Goal: Information Seeking & Learning: Find specific page/section

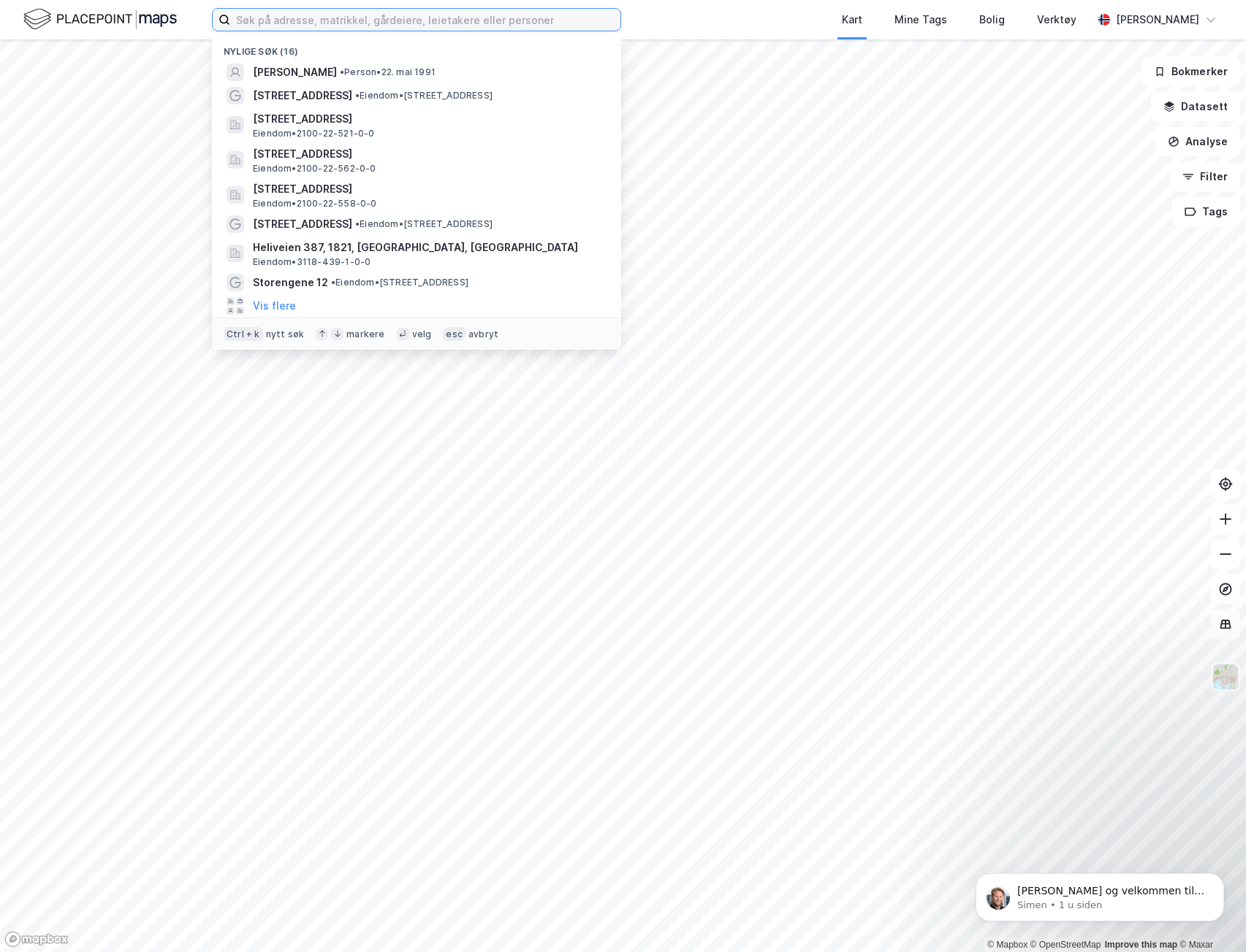
drag, startPoint x: 280, startPoint y: 20, endPoint x: 276, endPoint y: 34, distance: 14.6
click at [280, 20] on input at bounding box center [425, 20] width 390 height 22
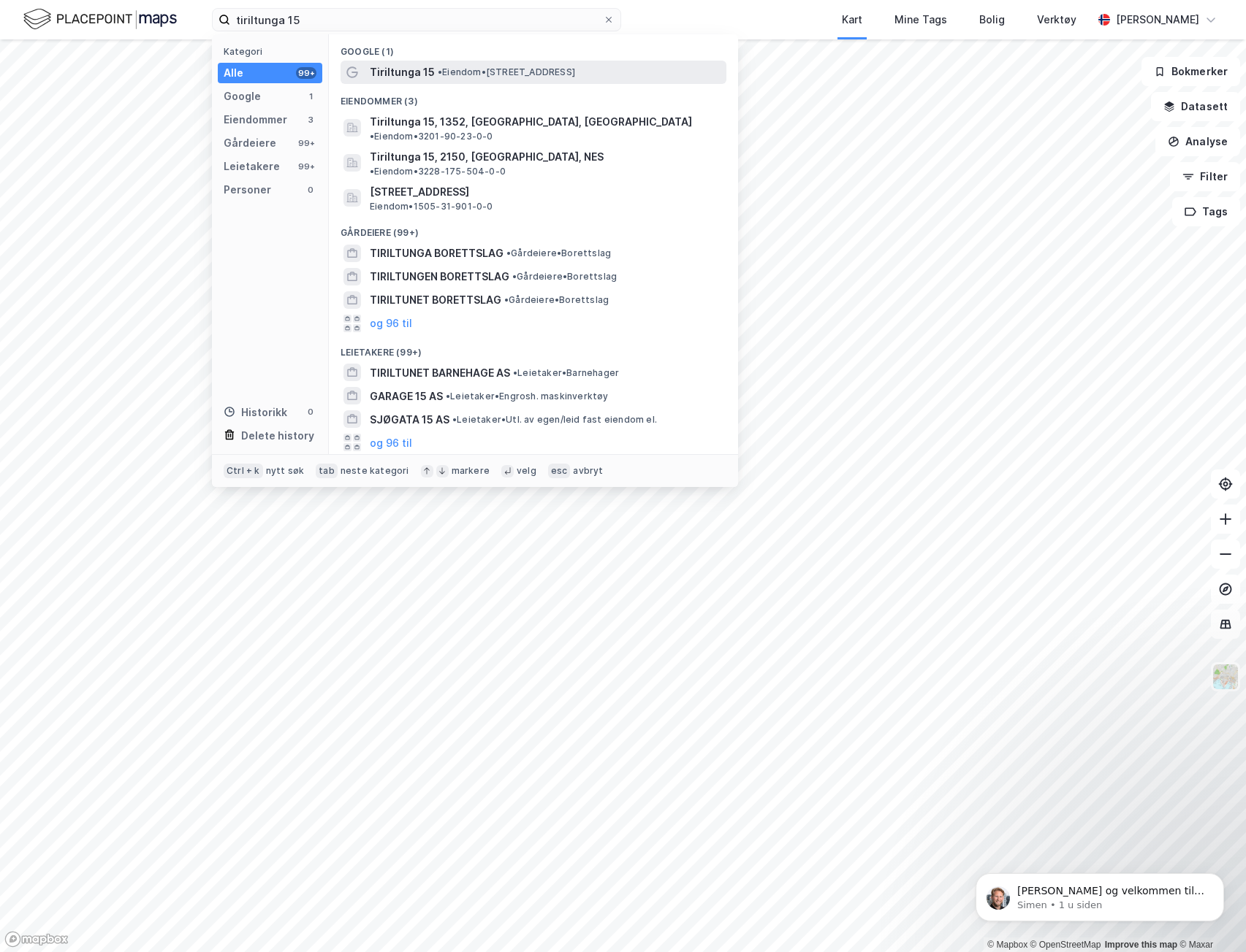
click at [430, 67] on span "Tiriltunga 15" at bounding box center [402, 72] width 65 height 17
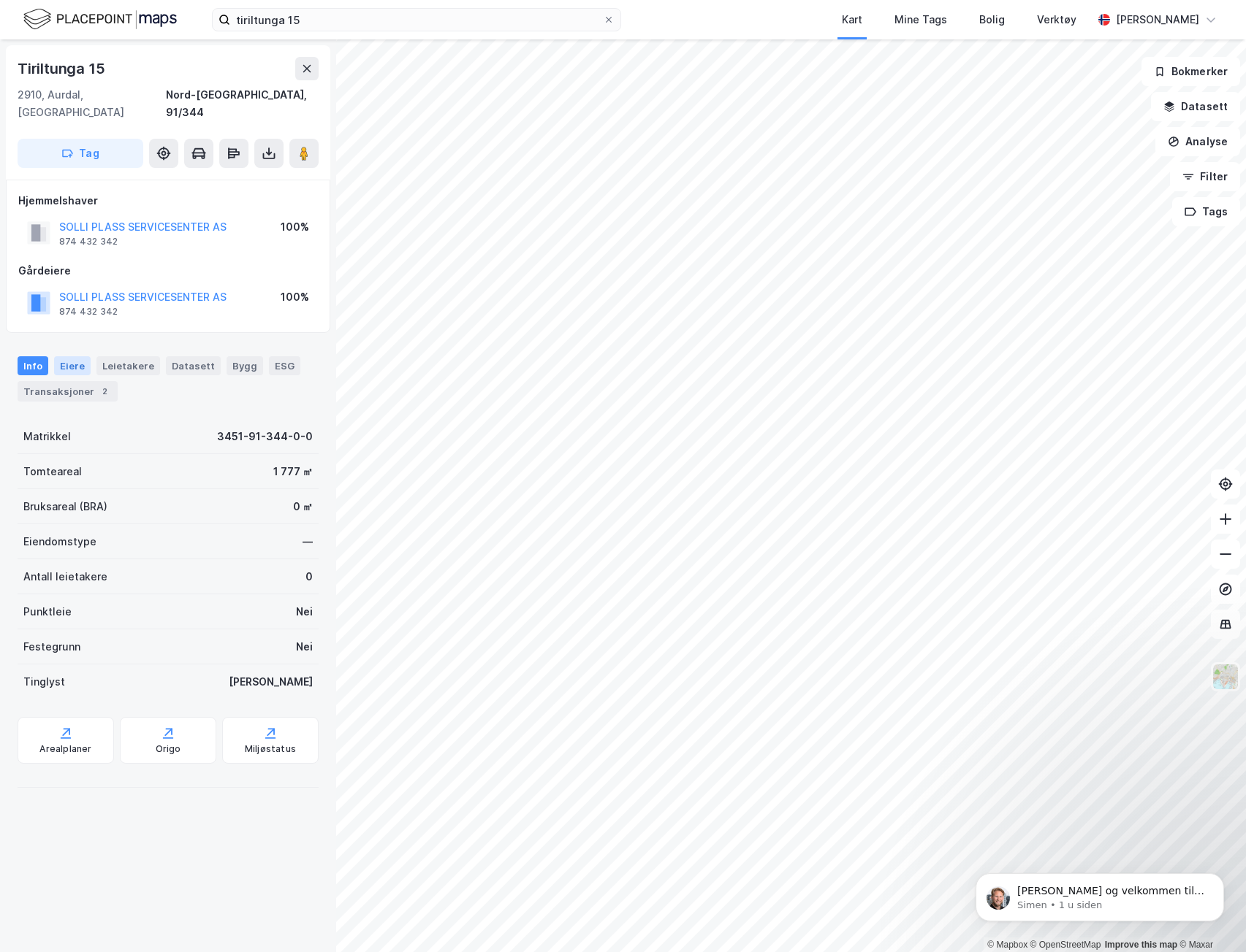
click at [66, 356] on div "Eiere" at bounding box center [72, 365] width 36 height 19
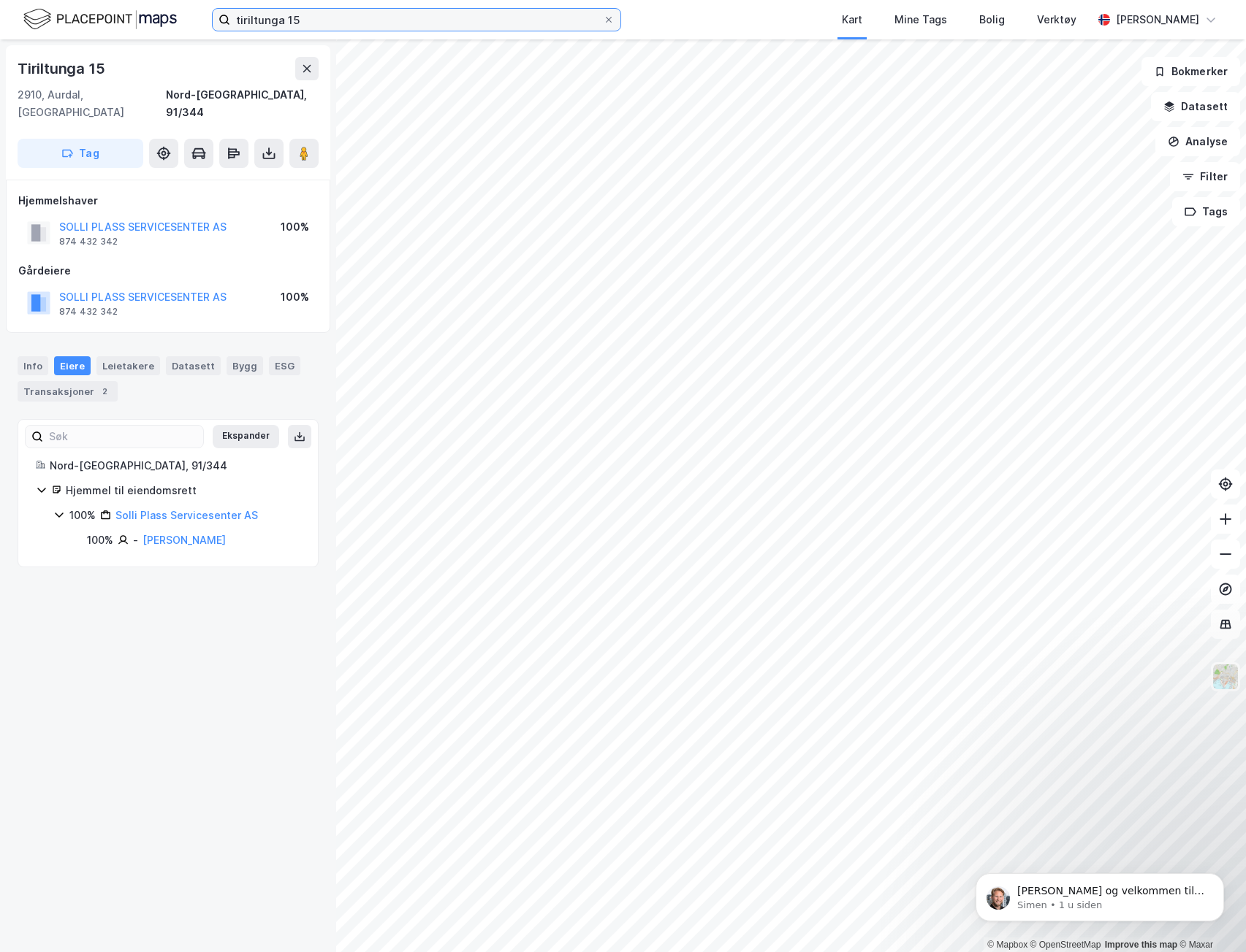
click at [335, 20] on input "tiriltunga 15" at bounding box center [416, 20] width 373 height 22
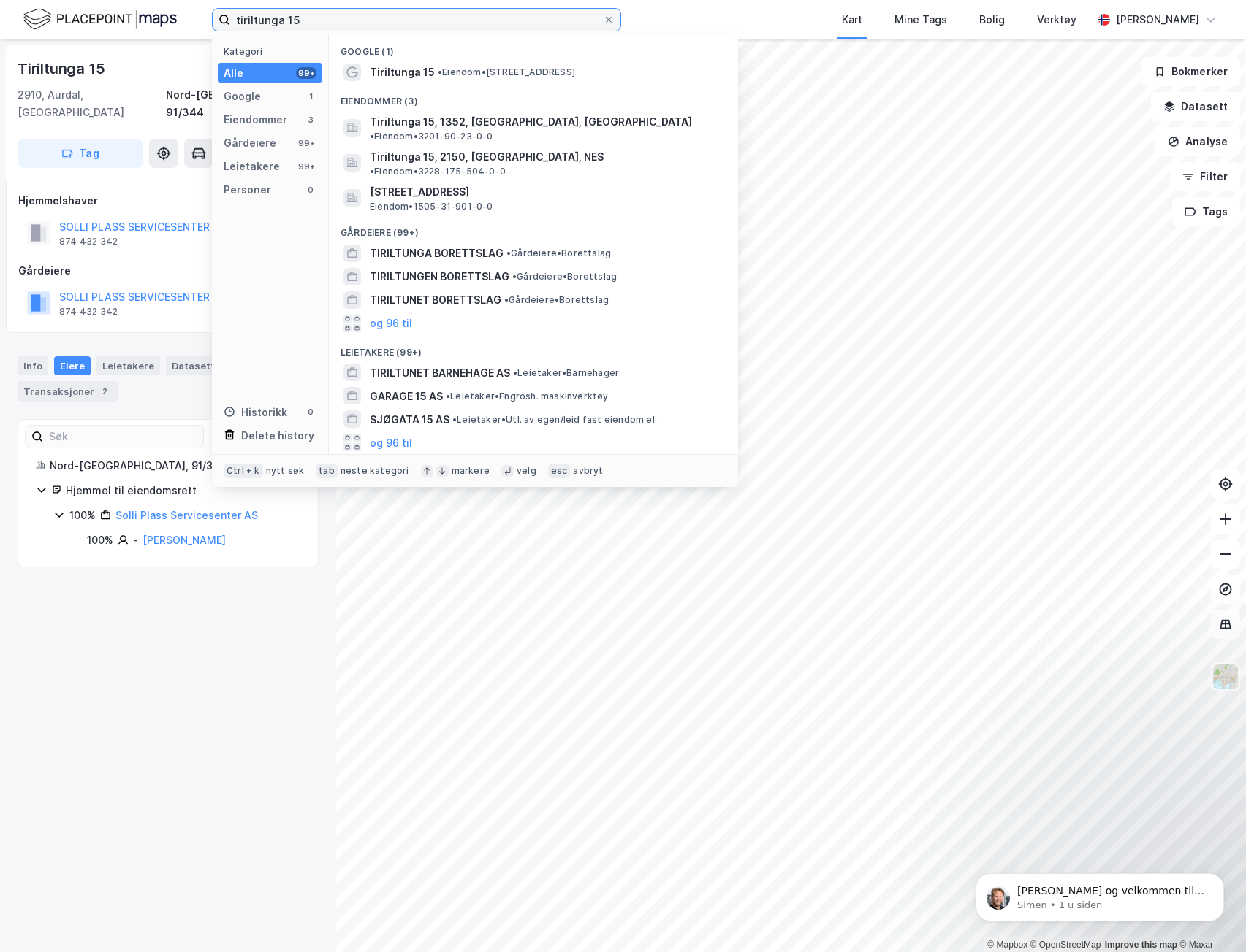
click at [427, 22] on input "tiriltunga 15" at bounding box center [416, 20] width 373 height 22
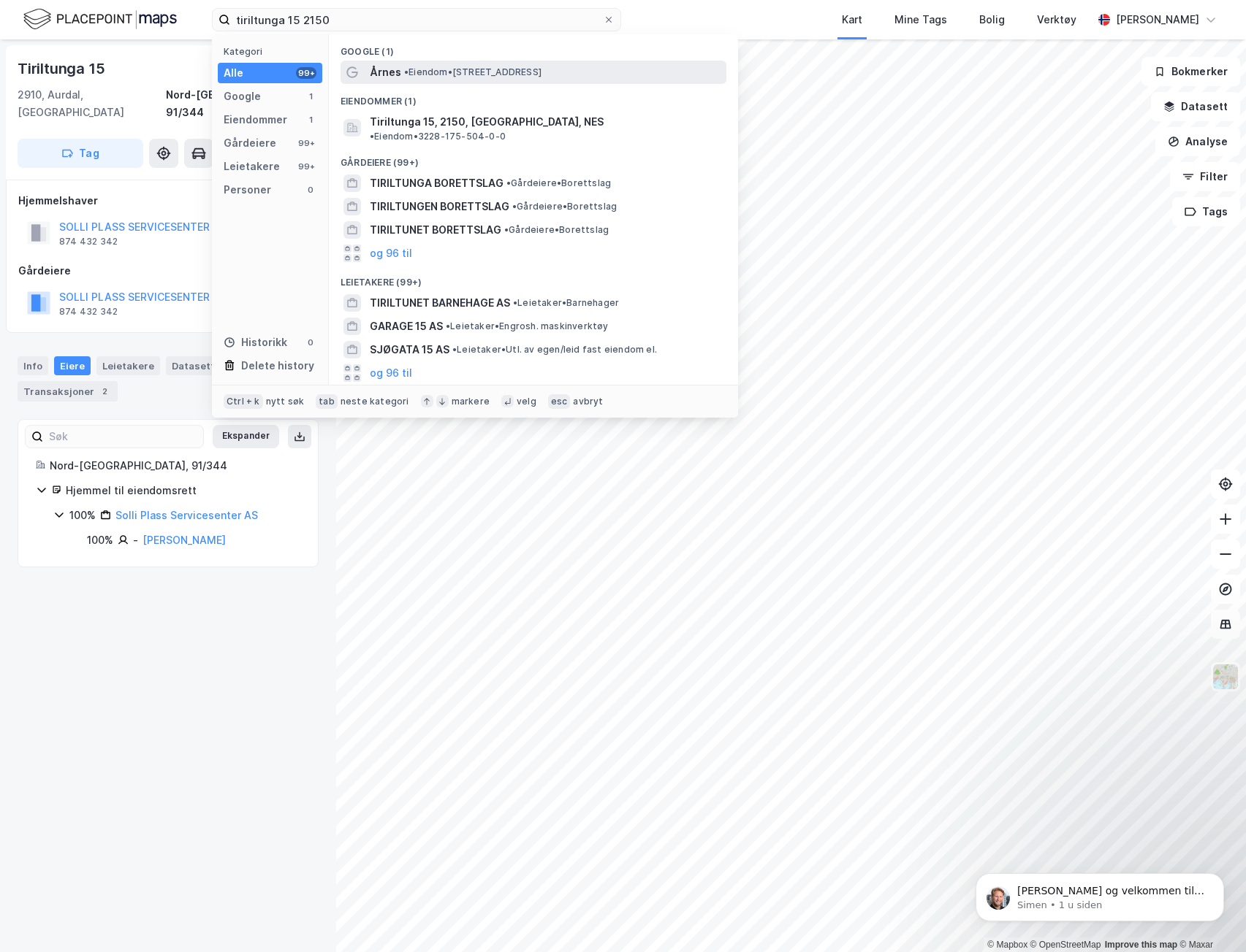
click at [419, 75] on span "• Eiendom • [STREET_ADDRESS]" at bounding box center [473, 72] width 138 height 11
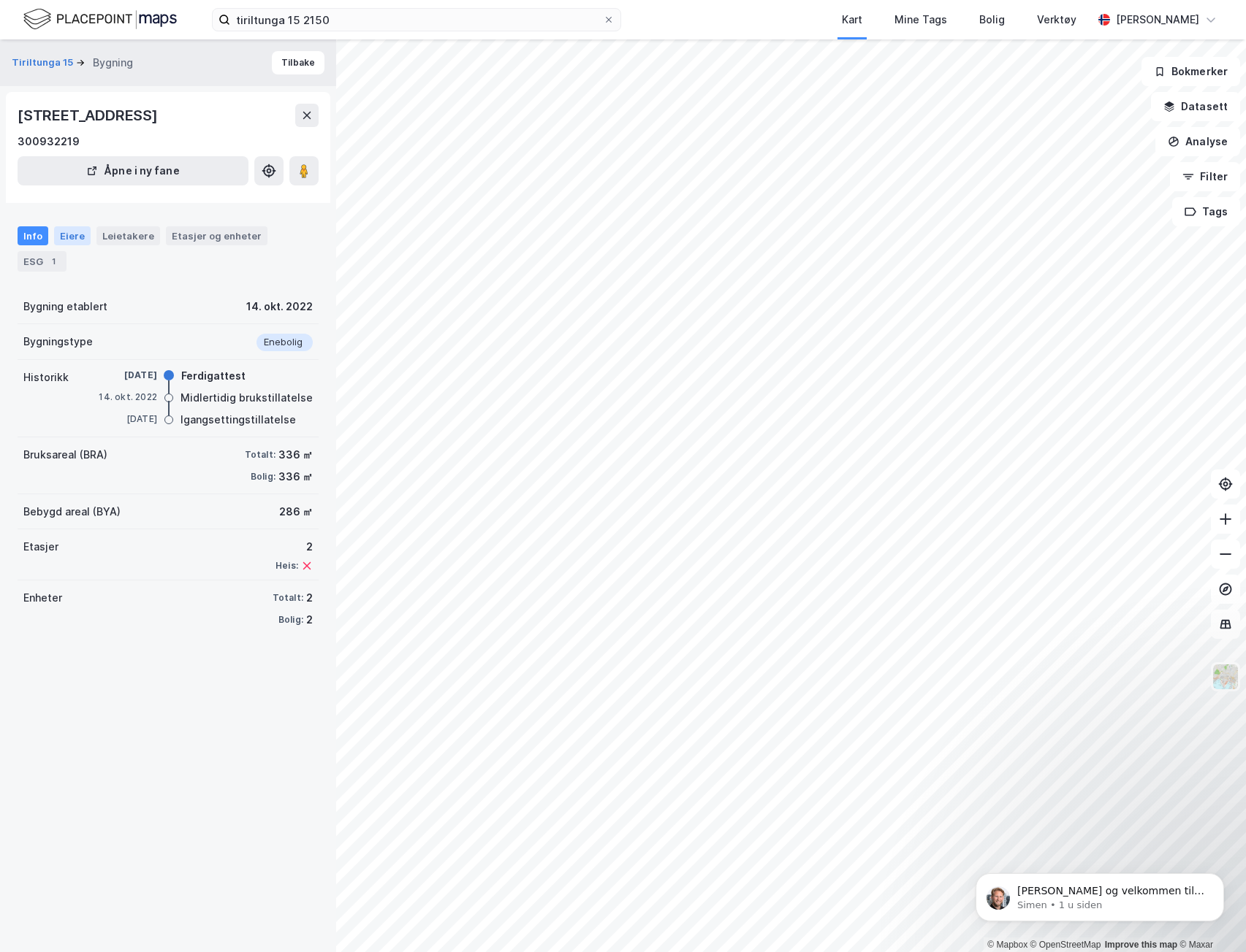
click at [75, 239] on div "Eiere" at bounding box center [72, 235] width 36 height 19
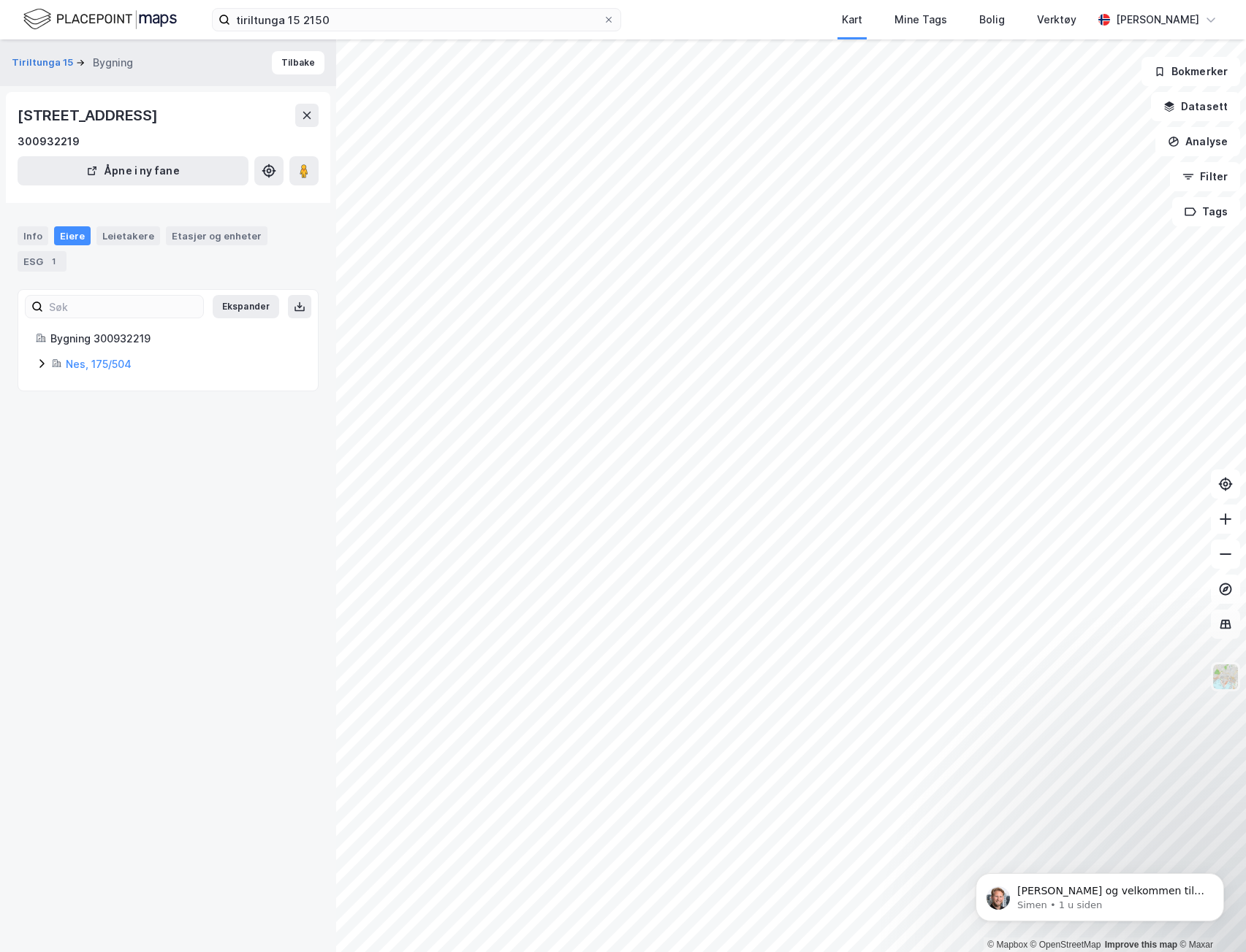
click at [42, 366] on icon at bounding box center [42, 364] width 5 height 9
click at [64, 385] on icon at bounding box center [59, 388] width 11 height 11
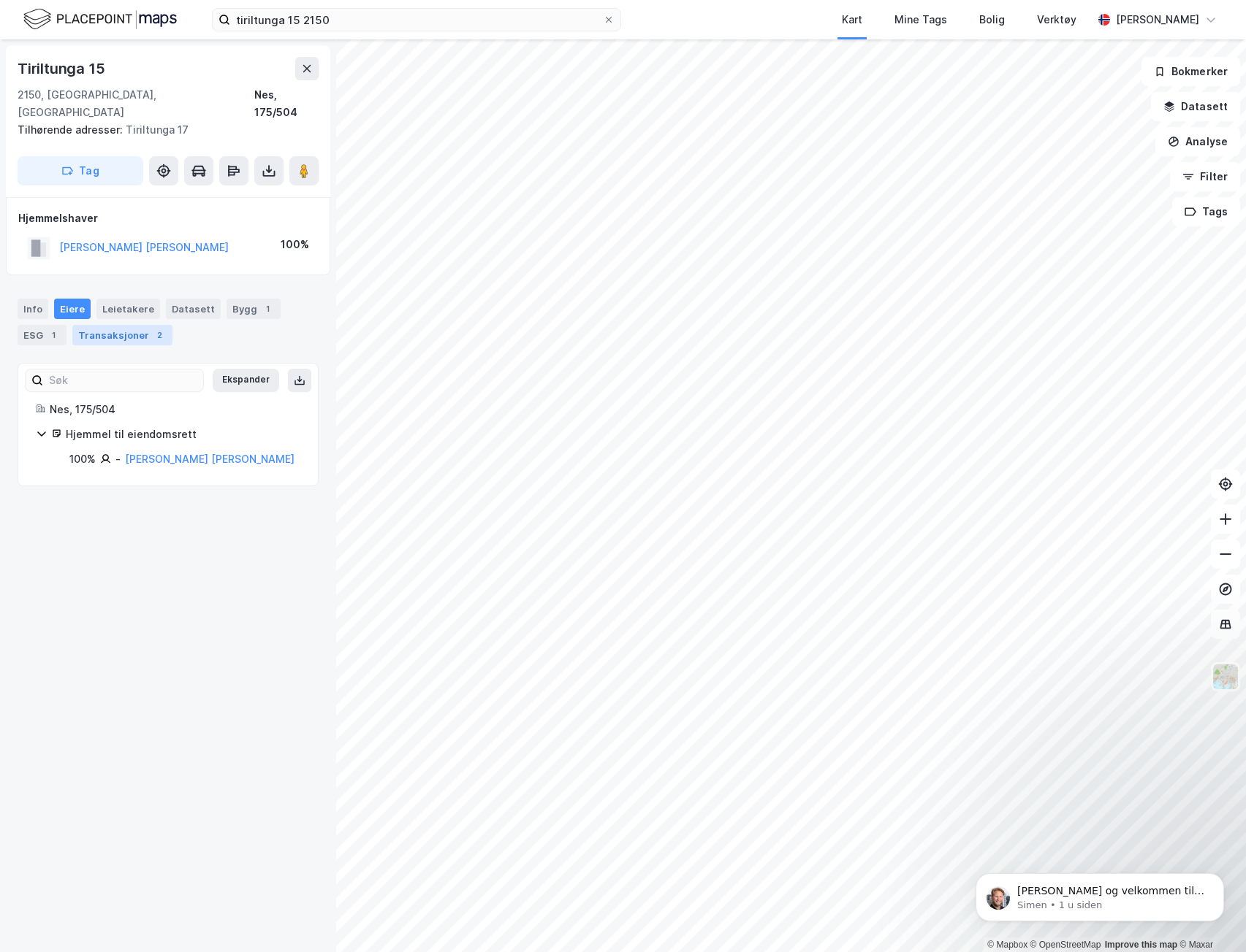
click at [132, 325] on div "Transaksjoner 2" at bounding box center [123, 335] width 100 height 20
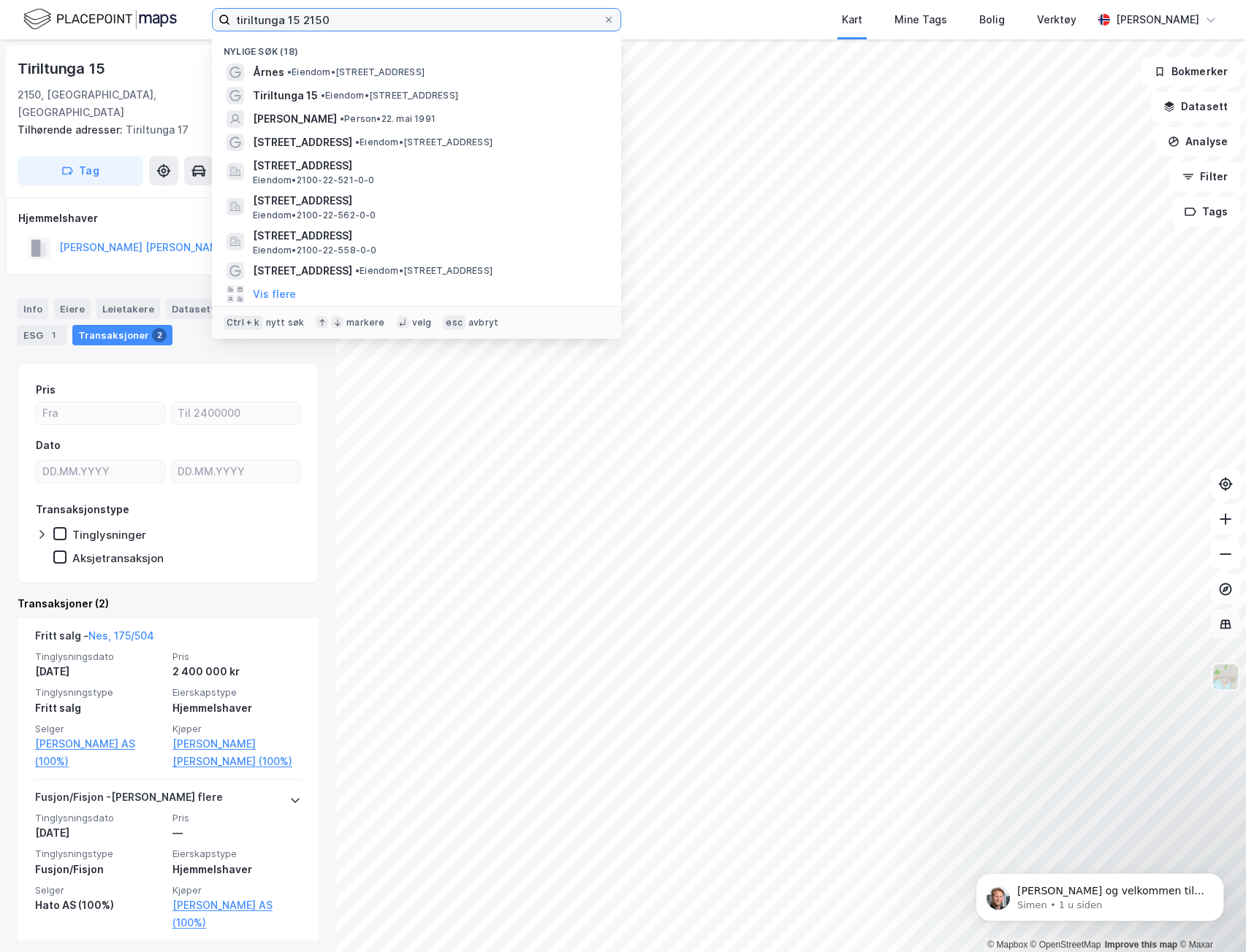
drag, startPoint x: 294, startPoint y: 19, endPoint x: 388, endPoint y: 114, distance: 133.6
click at [294, 20] on input "tiriltunga 15 2150" at bounding box center [416, 20] width 373 height 22
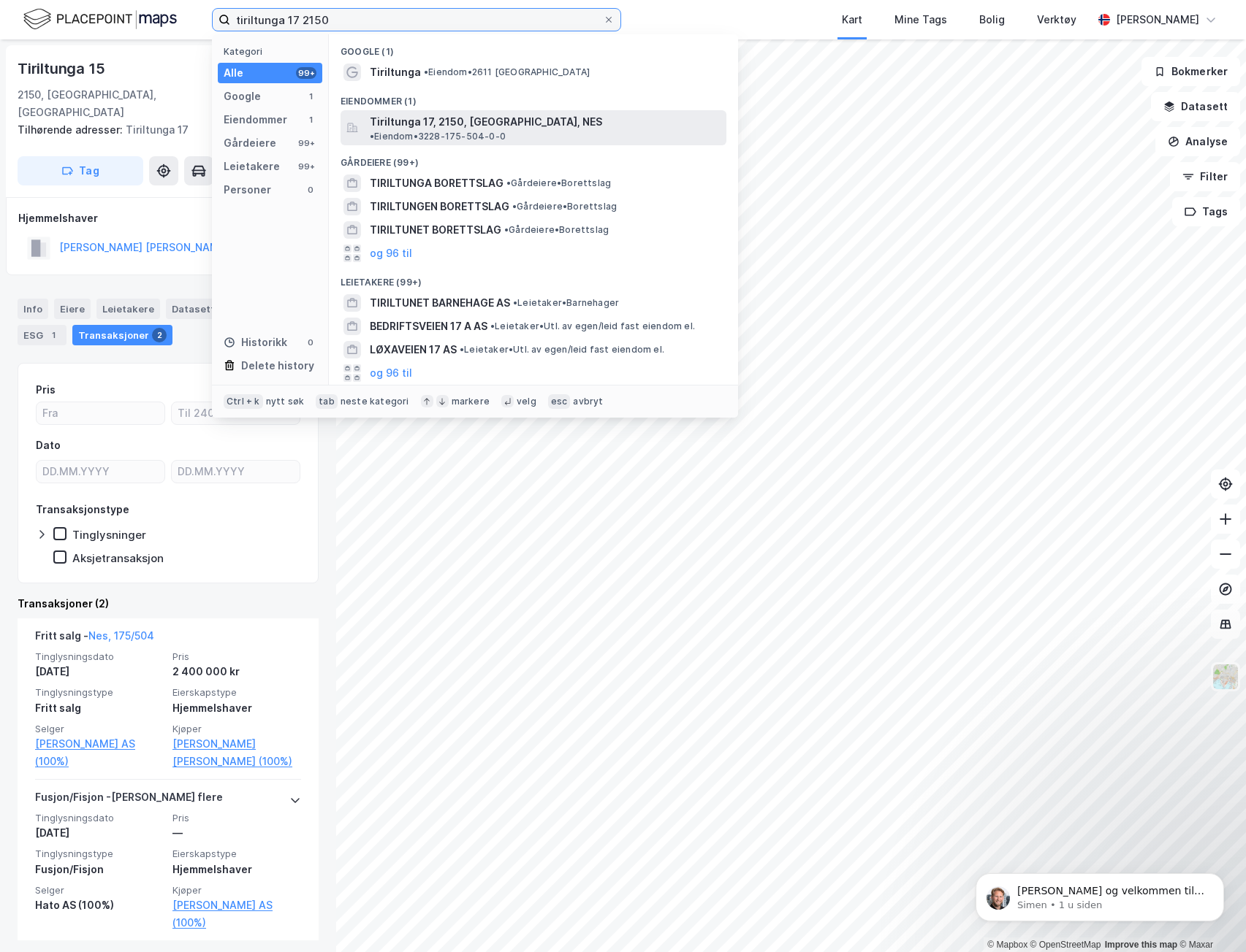
type input "tiriltunga 17 2150"
click at [438, 122] on span "Tiriltunga 17, 2150, [GEOGRAPHIC_DATA], NES" at bounding box center [486, 122] width 232 height 17
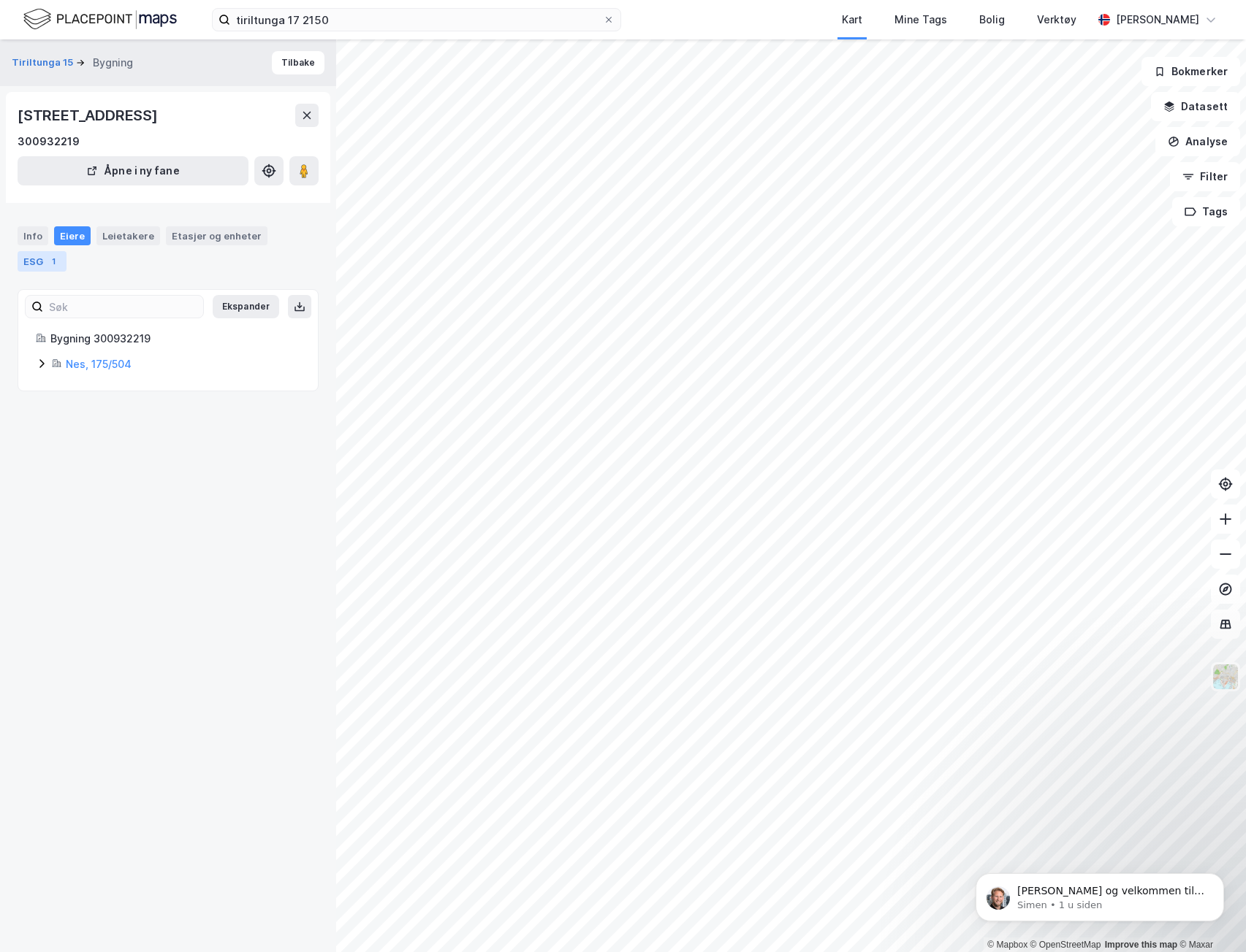
click at [54, 262] on div "1" at bounding box center [53, 261] width 14 height 14
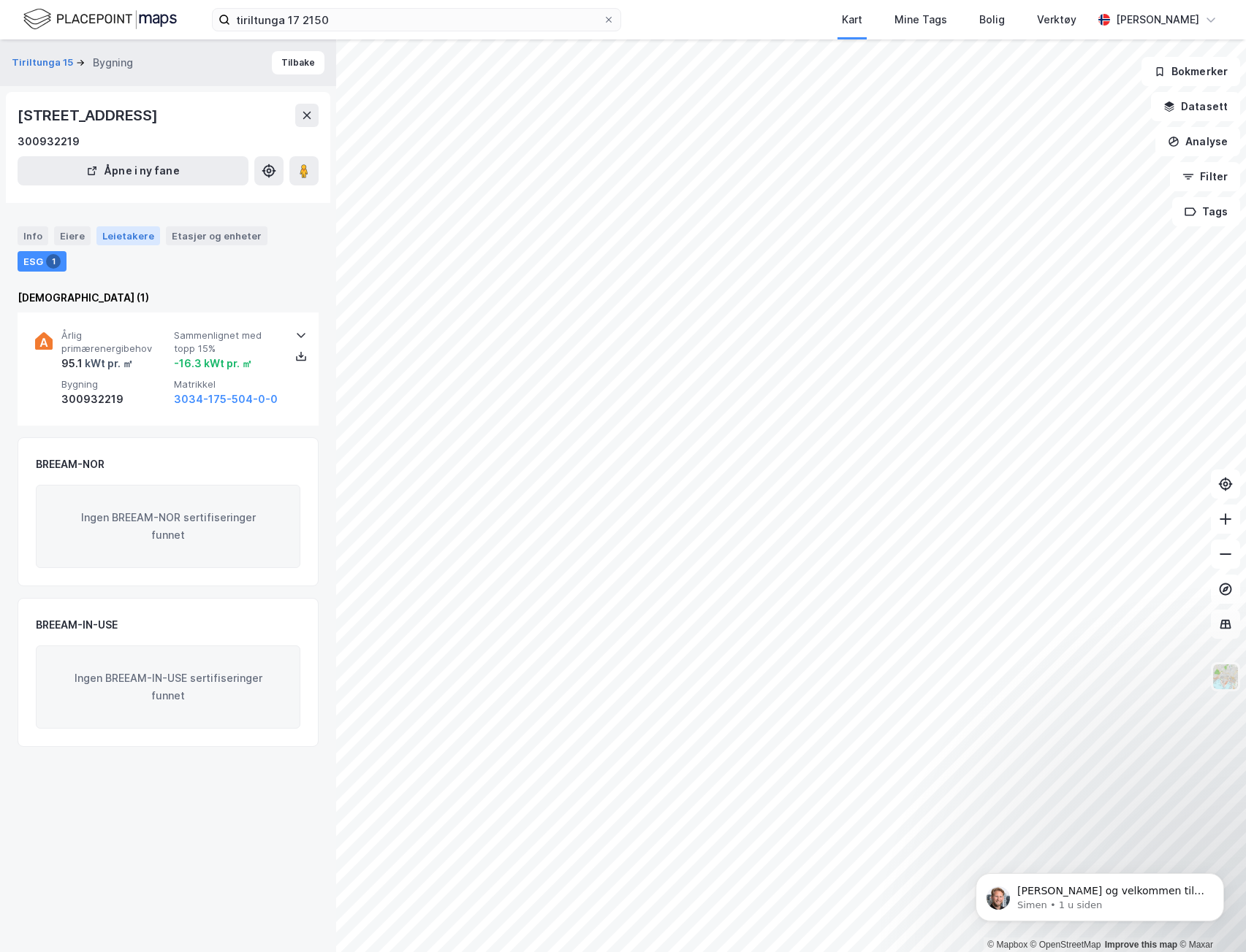
click at [141, 233] on div "Leietakere" at bounding box center [128, 235] width 64 height 19
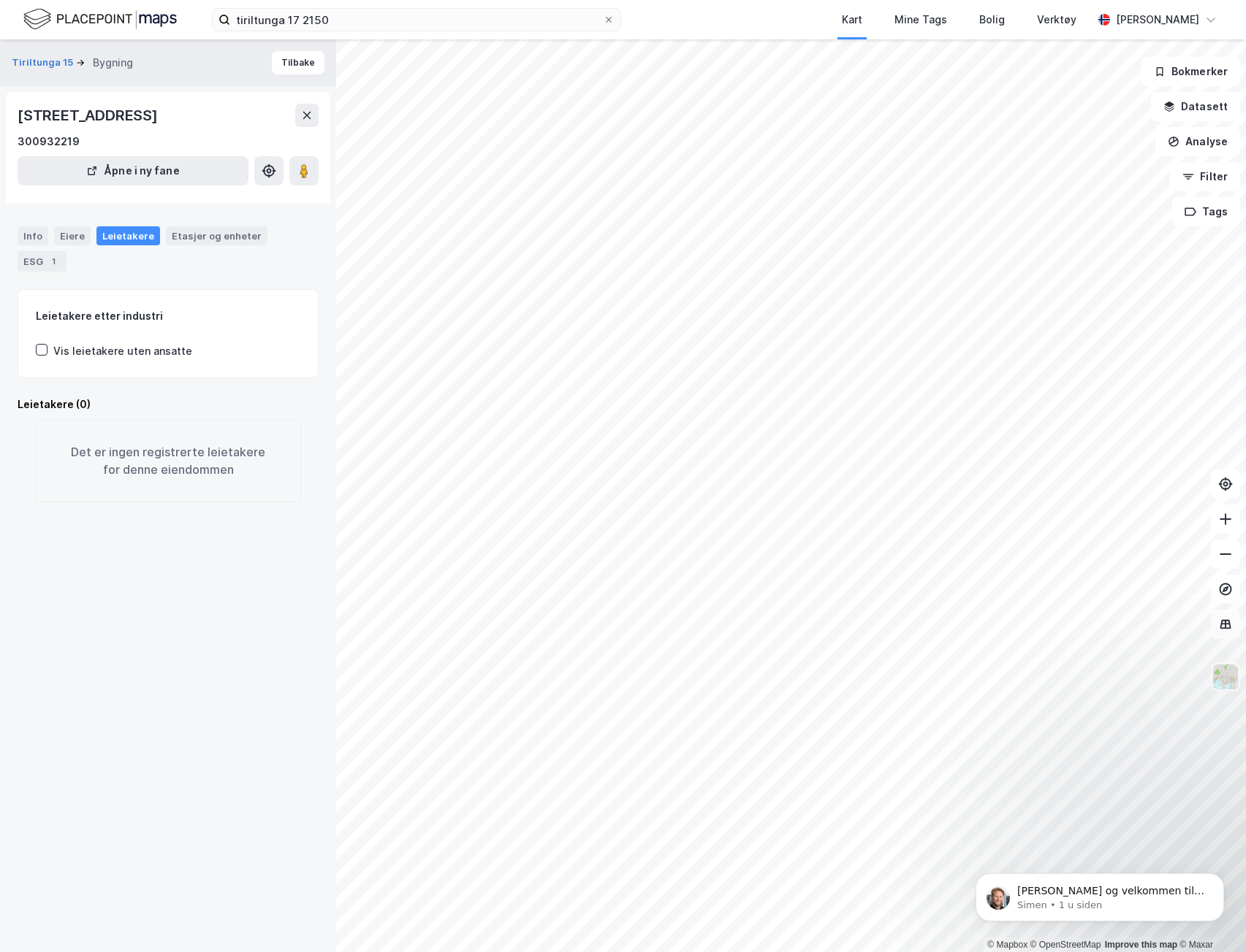
click at [222, 248] on div "Info Eiere Leietakere Etasjer og enheter ESG 1" at bounding box center [168, 249] width 301 height 45
click at [213, 224] on div "Info Eiere Leietakere Etasjer og enheter ESG 1" at bounding box center [168, 243] width 336 height 69
drag, startPoint x: 195, startPoint y: 234, endPoint x: 185, endPoint y: 239, distance: 11.2
click at [196, 236] on div "Etasjer og enheter" at bounding box center [216, 235] width 90 height 13
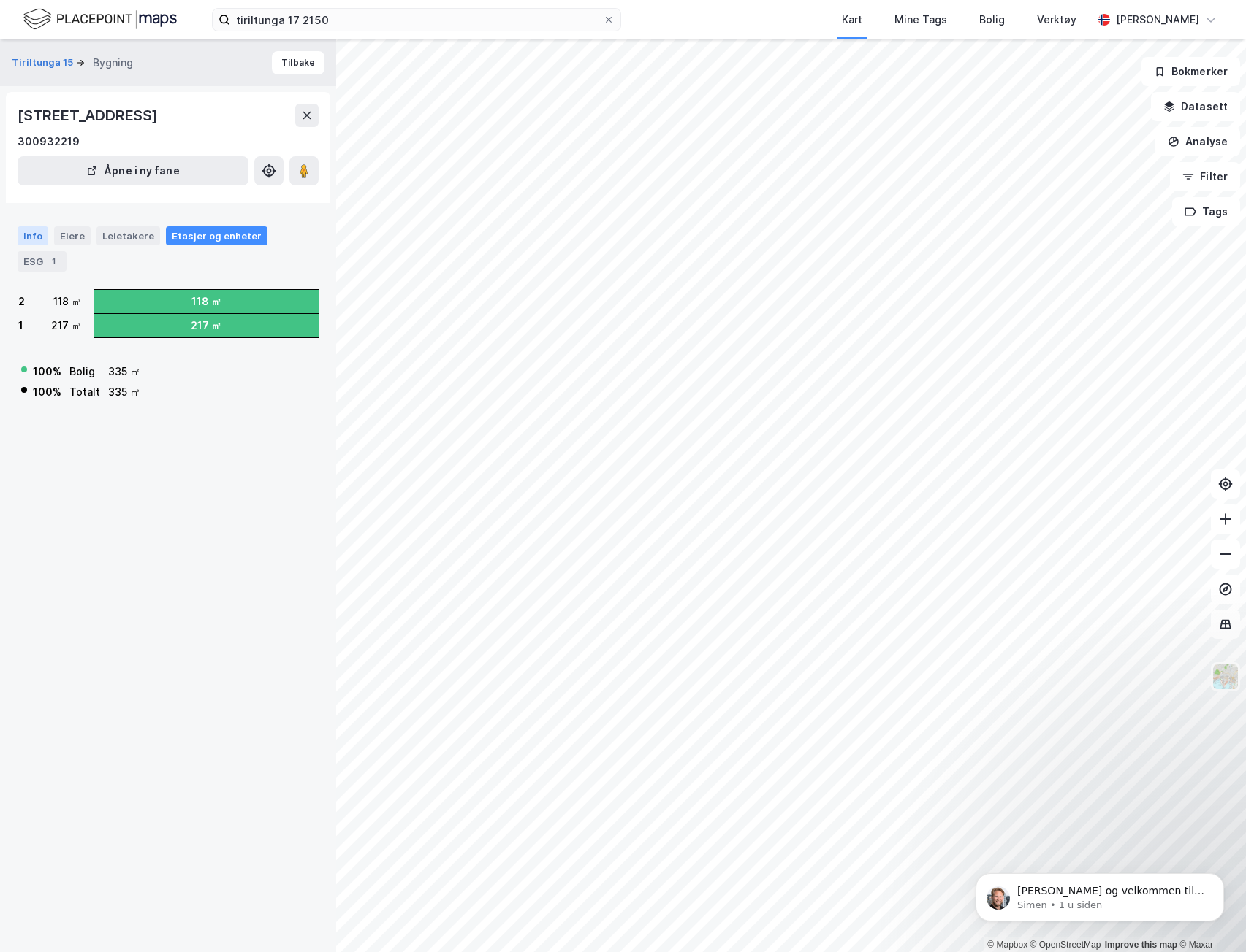
drag, startPoint x: 27, startPoint y: 239, endPoint x: 36, endPoint y: 236, distance: 9.5
click at [28, 239] on div "Info" at bounding box center [33, 235] width 31 height 19
